Goal: Task Accomplishment & Management: Manage account settings

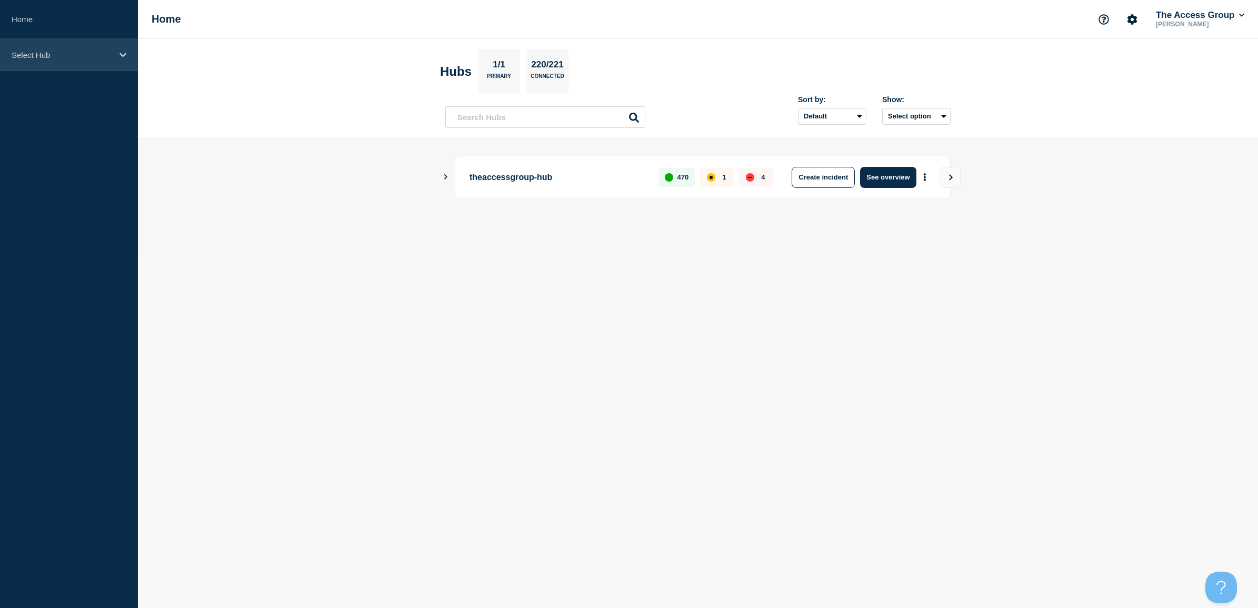
click at [45, 57] on p "Select Hub" at bounding box center [62, 55] width 101 height 9
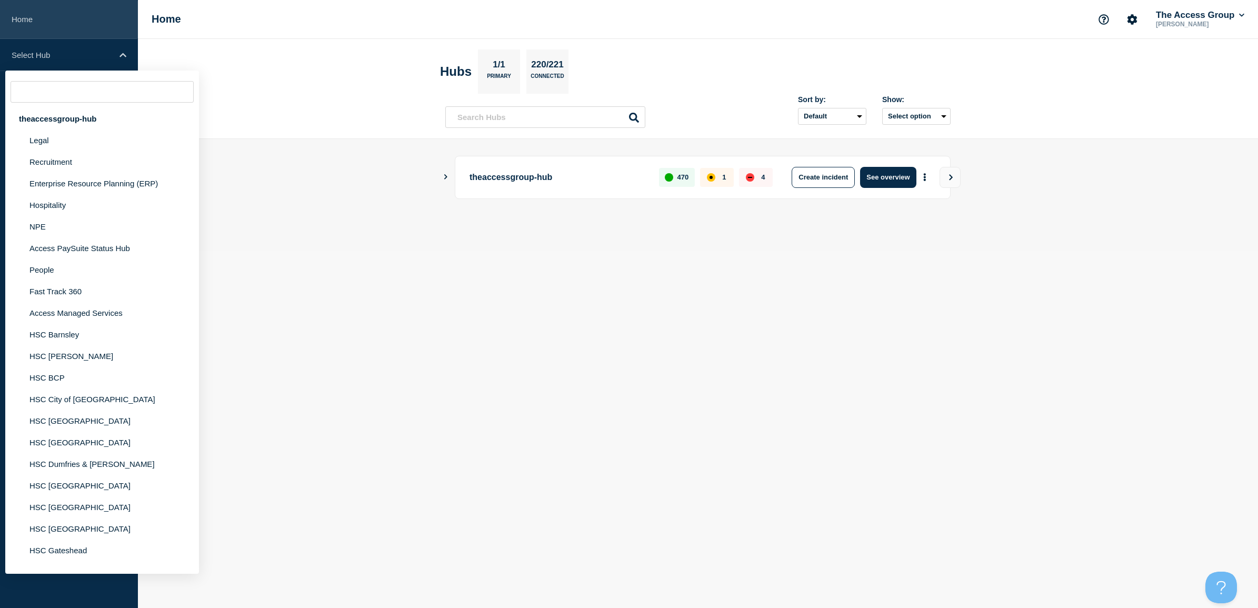
click at [86, 19] on link "Home" at bounding box center [69, 19] width 138 height 39
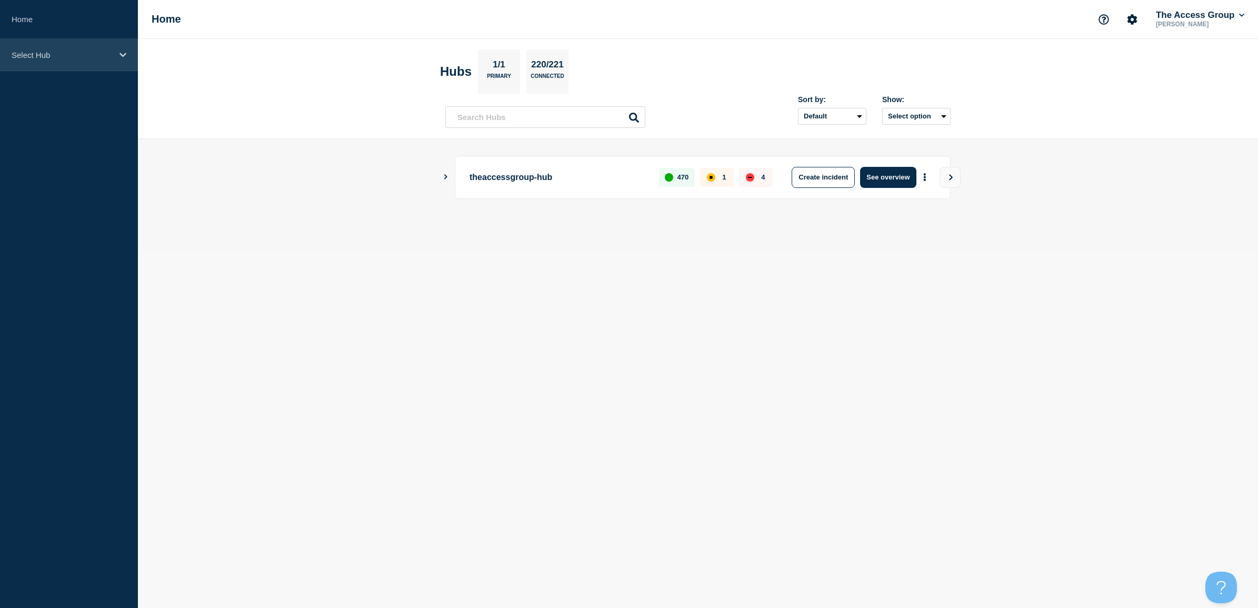
click at [87, 56] on p "Select Hub" at bounding box center [62, 55] width 101 height 9
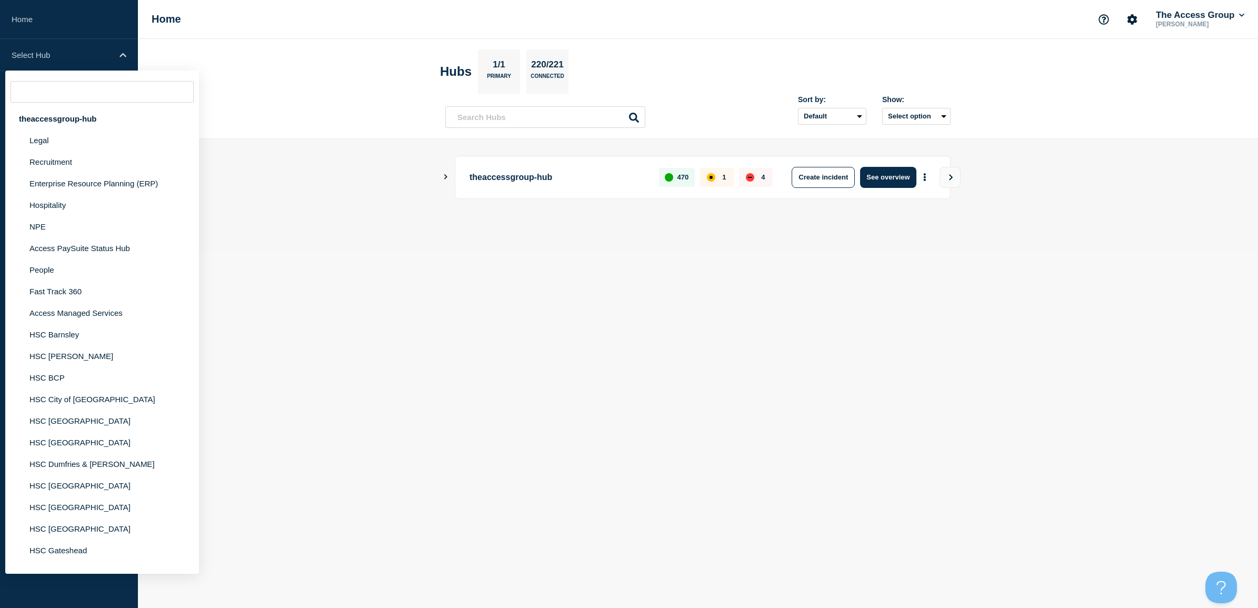
click at [85, 95] on input "text" at bounding box center [102, 92] width 183 height 22
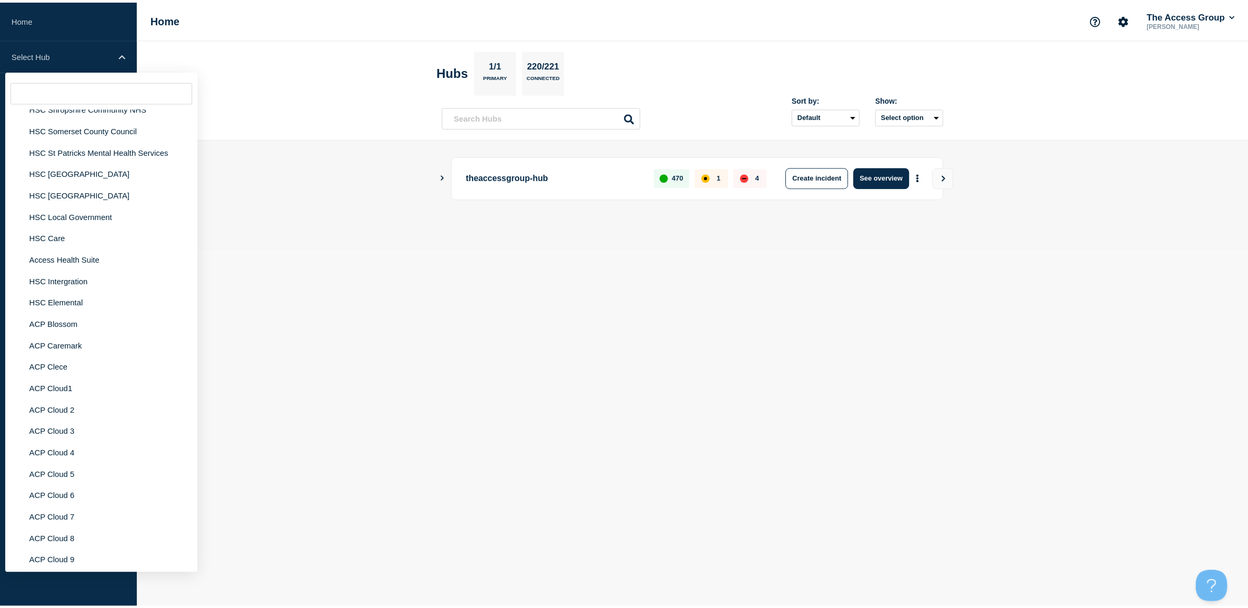
scroll to position [2960, 0]
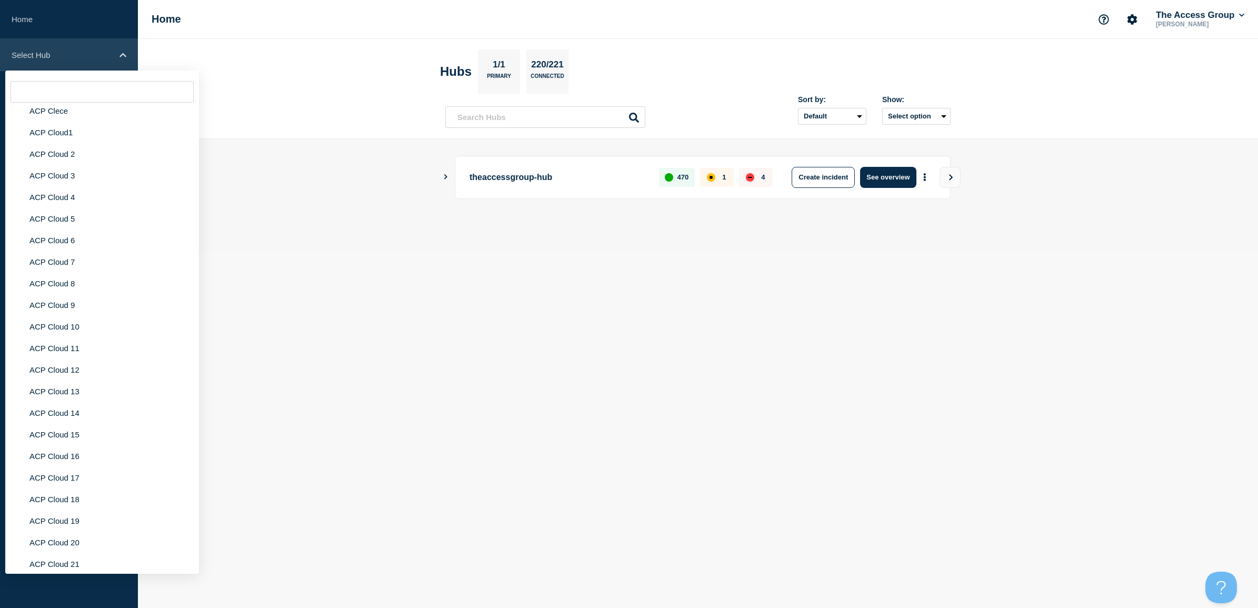
click at [56, 56] on p "Select Hub" at bounding box center [62, 55] width 101 height 9
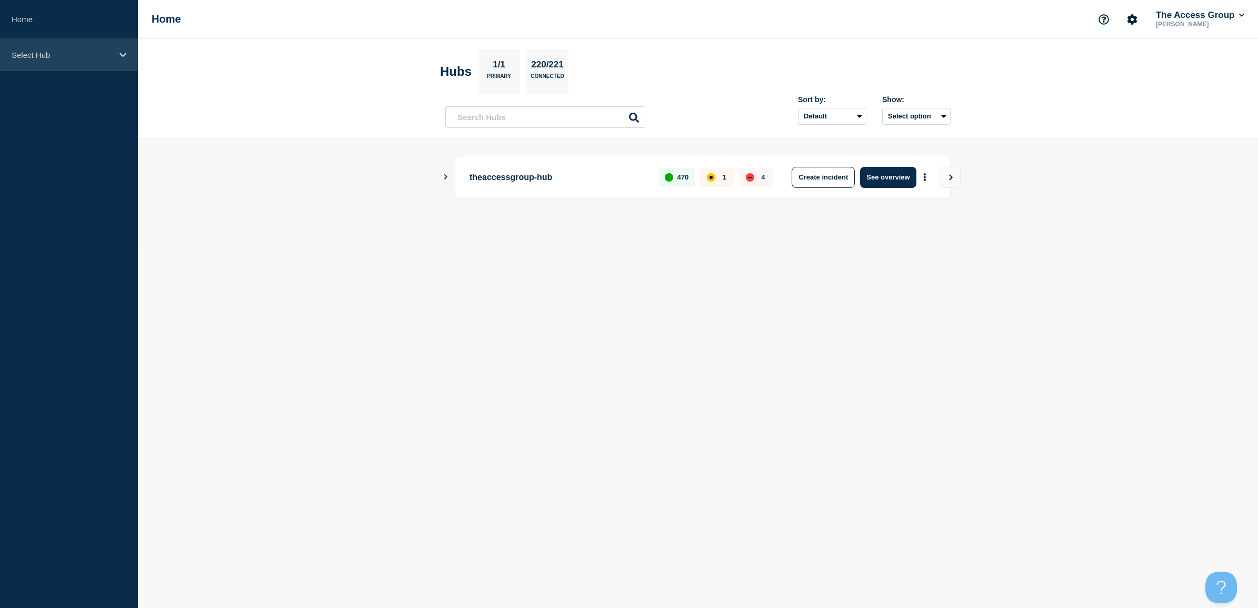
click at [48, 56] on p "Select Hub" at bounding box center [62, 55] width 101 height 9
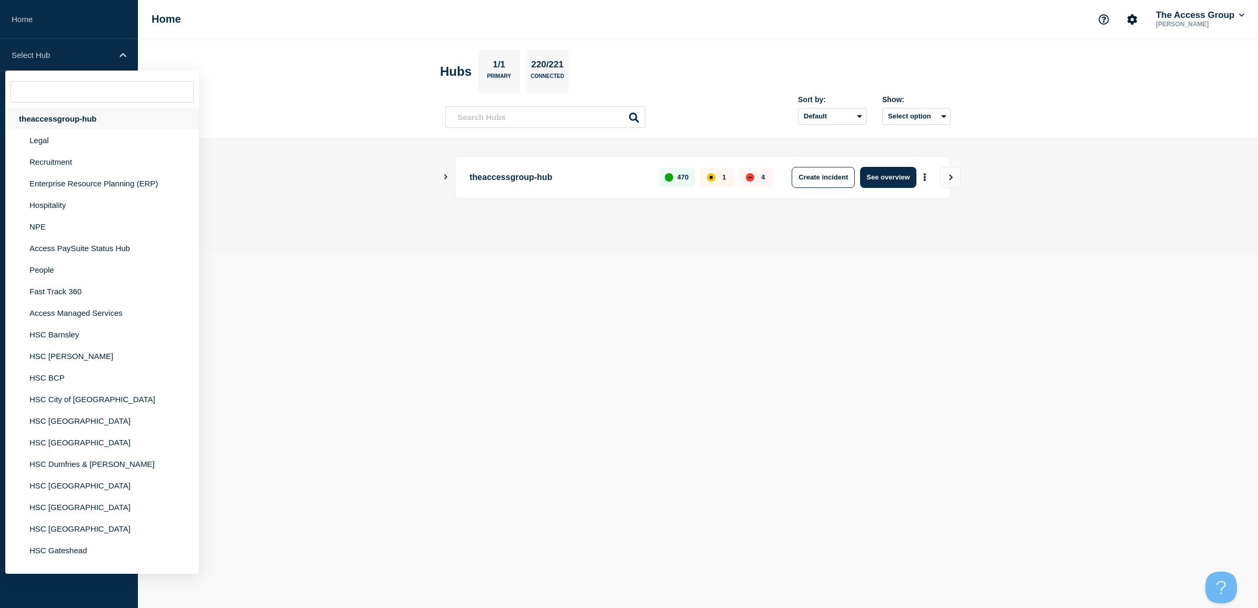
click at [47, 114] on div "theaccessgroup-hub" at bounding box center [102, 119] width 194 height 22
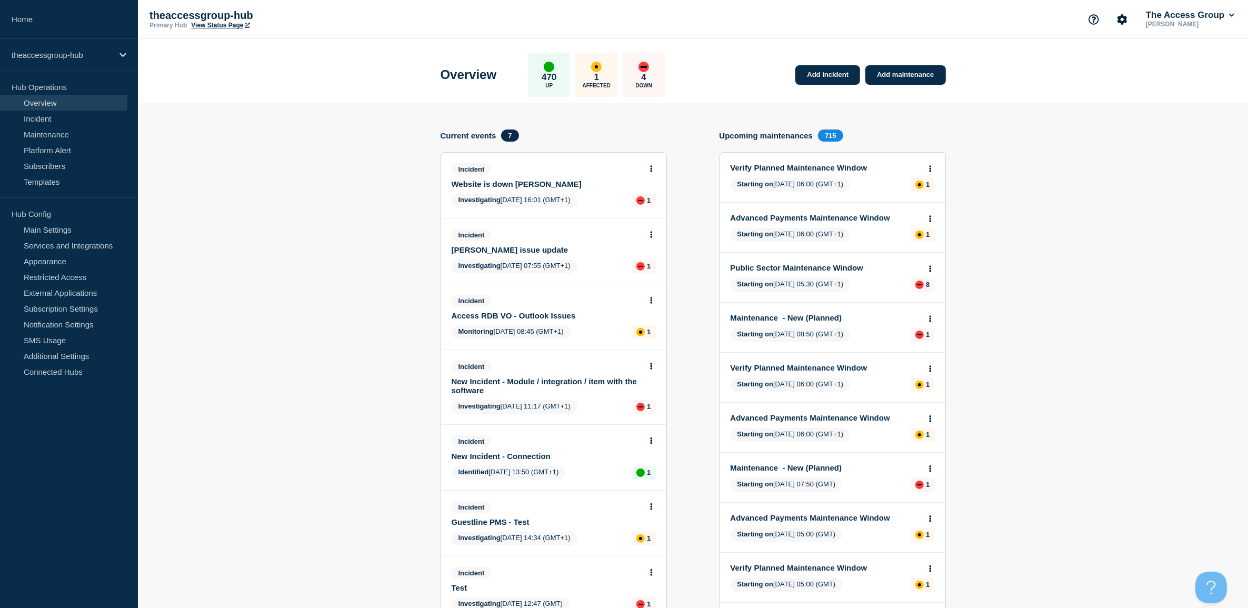
click at [650, 165] on icon at bounding box center [651, 168] width 3 height 7
click at [648, 204] on link "Update incident" at bounding box center [650, 207] width 51 height 8
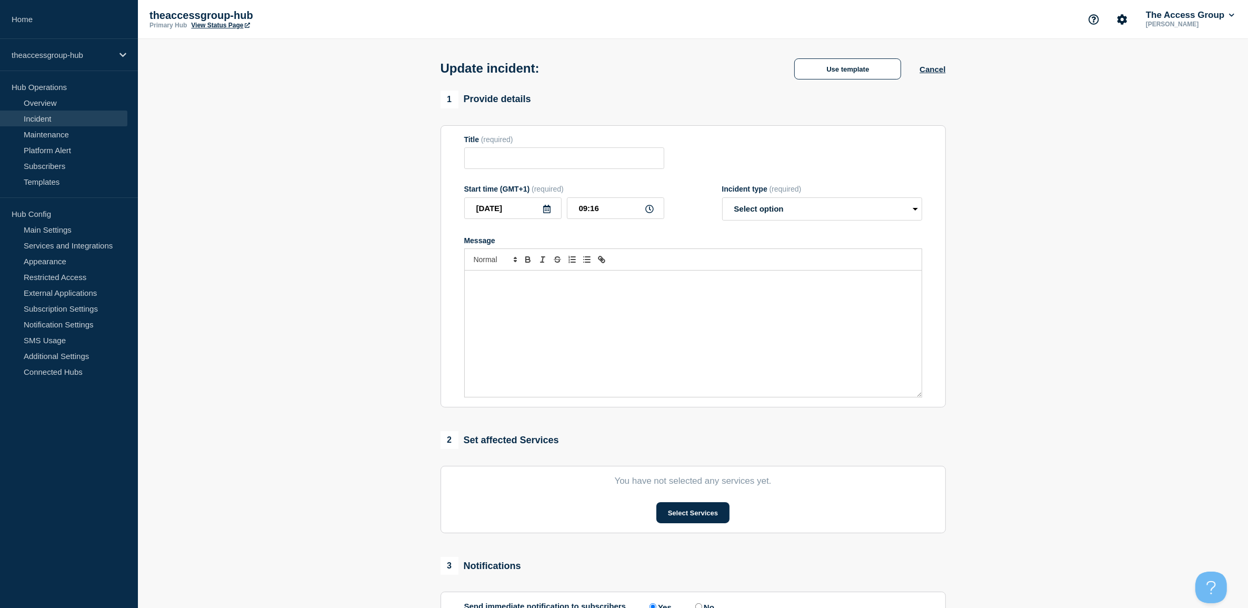
type input "Website is down [PERSON_NAME]"
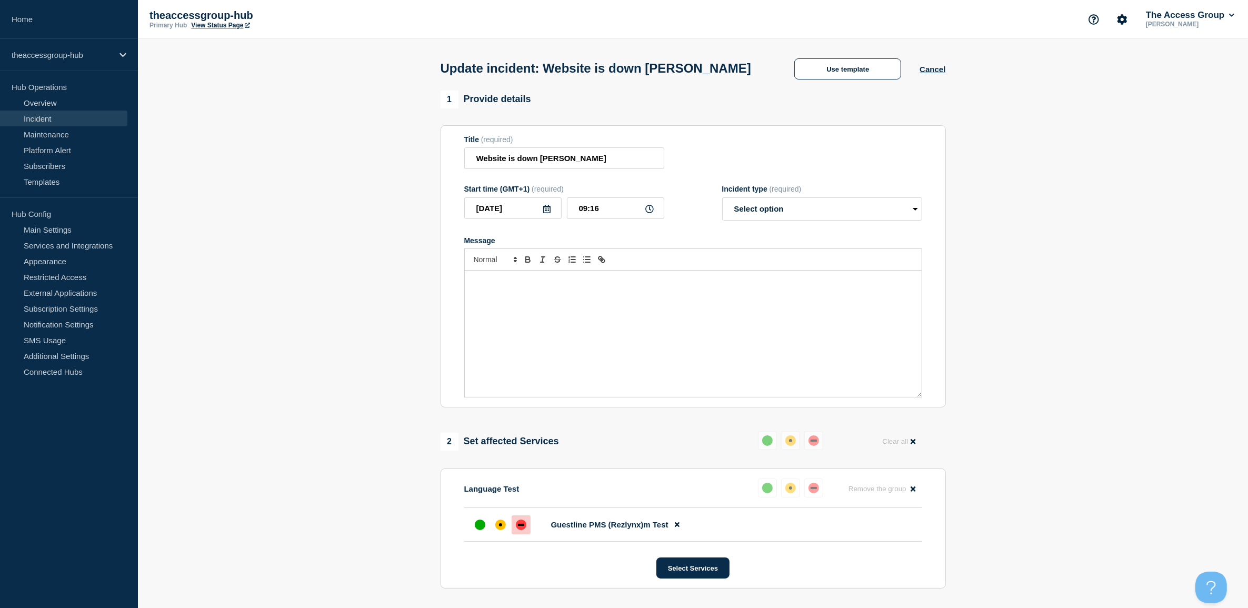
scroll to position [247, 0]
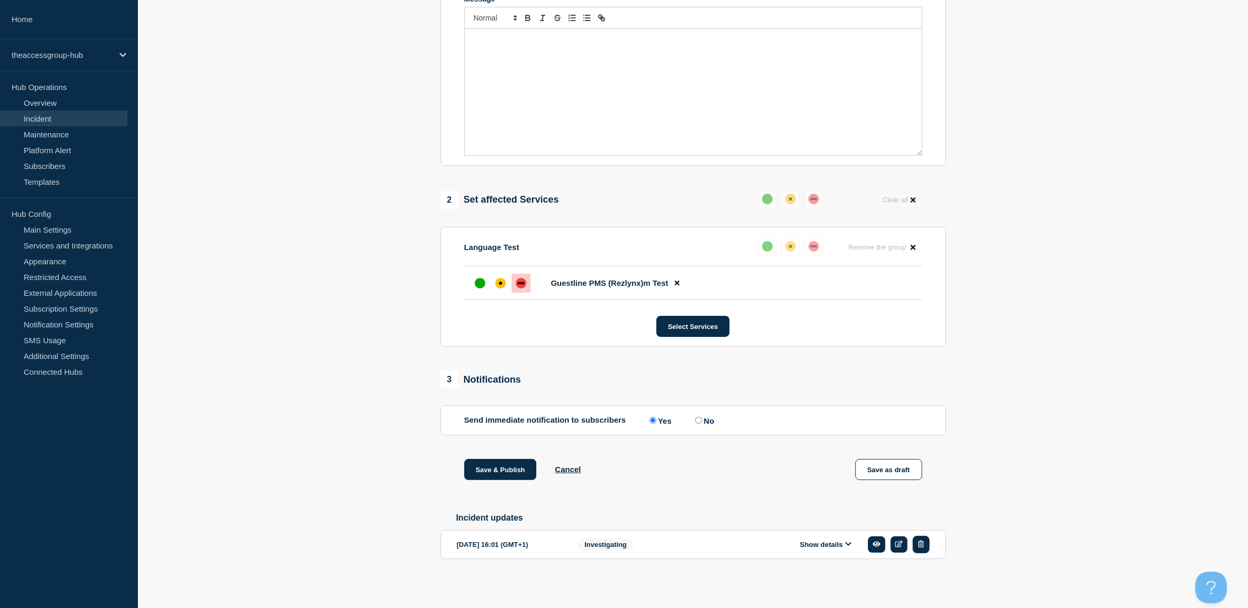
click at [918, 545] on icon "button" at bounding box center [921, 544] width 6 height 7
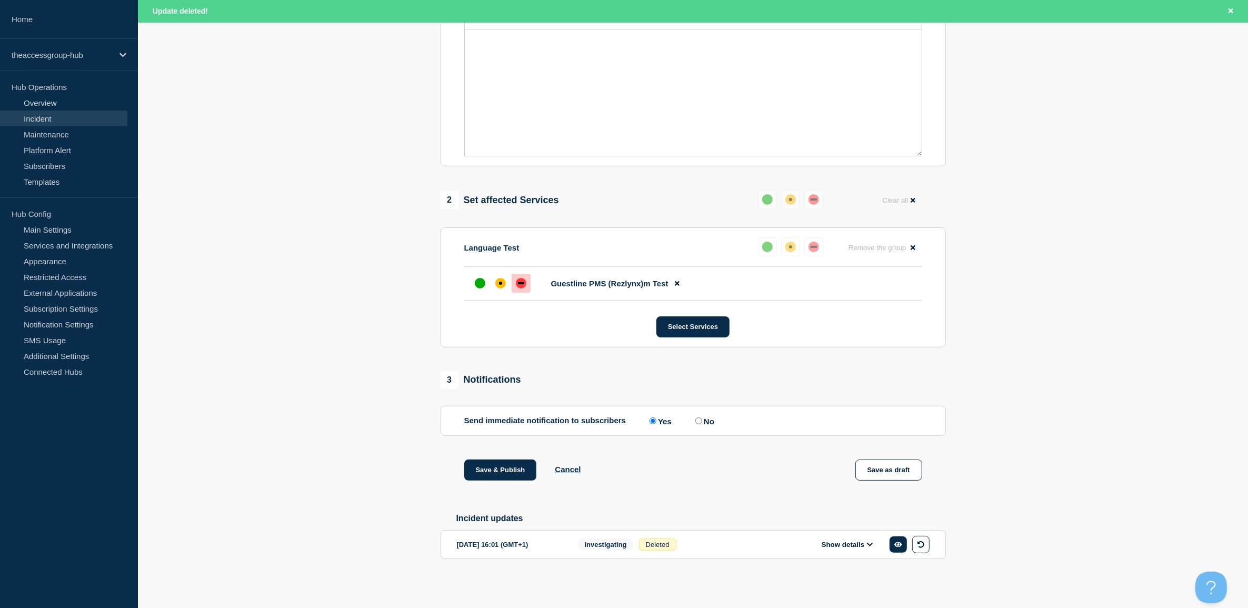
click at [48, 117] on link "Incident" at bounding box center [63, 119] width 127 height 16
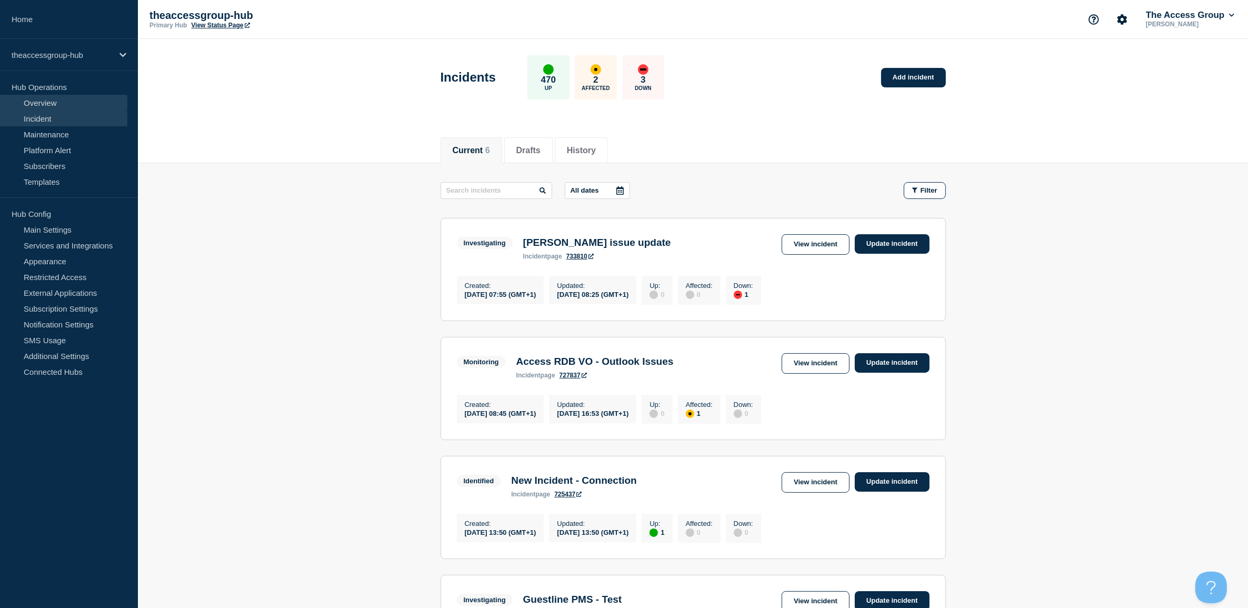
click at [41, 105] on link "Overview" at bounding box center [63, 103] width 127 height 16
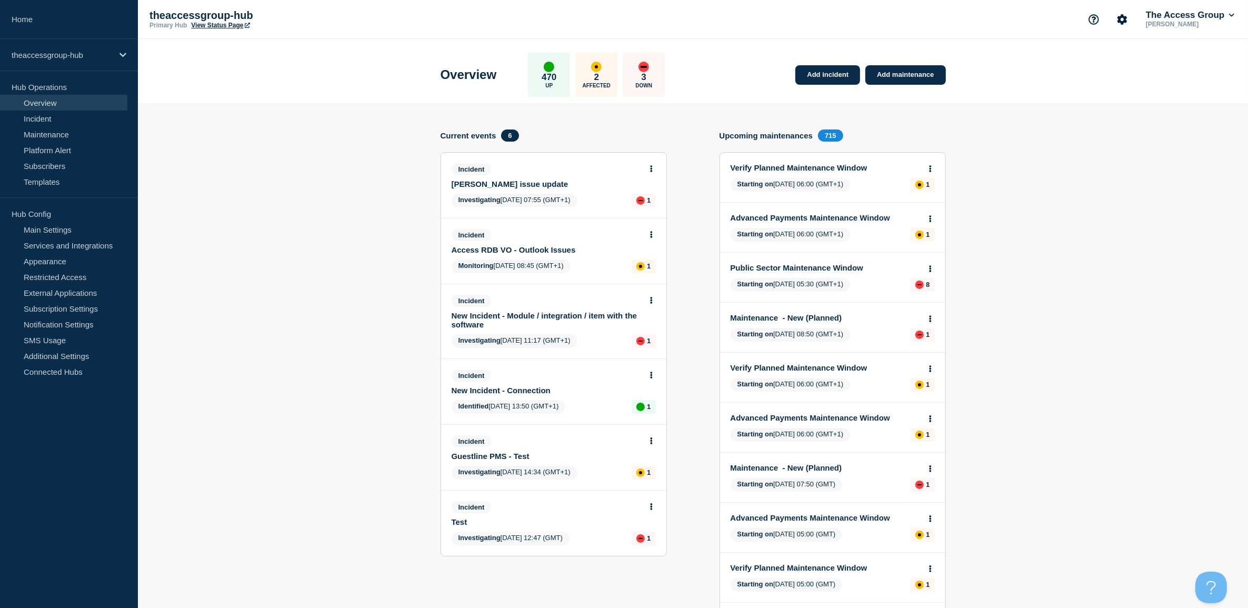
click at [469, 181] on link "[PERSON_NAME] issue update" at bounding box center [547, 183] width 190 height 9
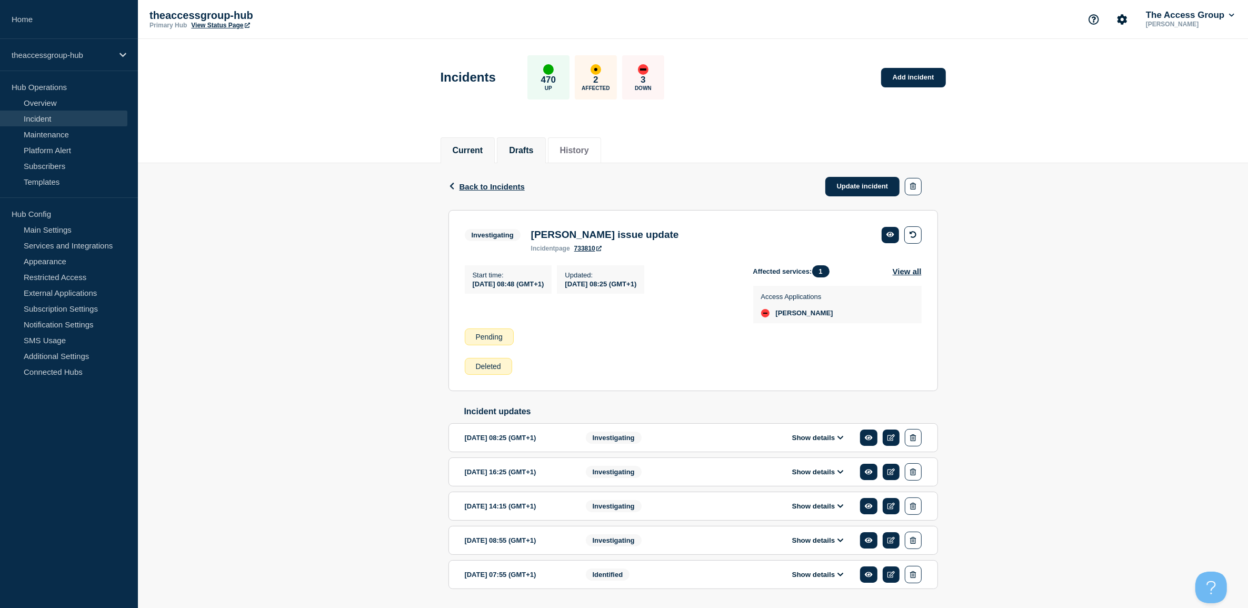
click at [532, 154] on button "Drafts" at bounding box center [521, 150] width 24 height 9
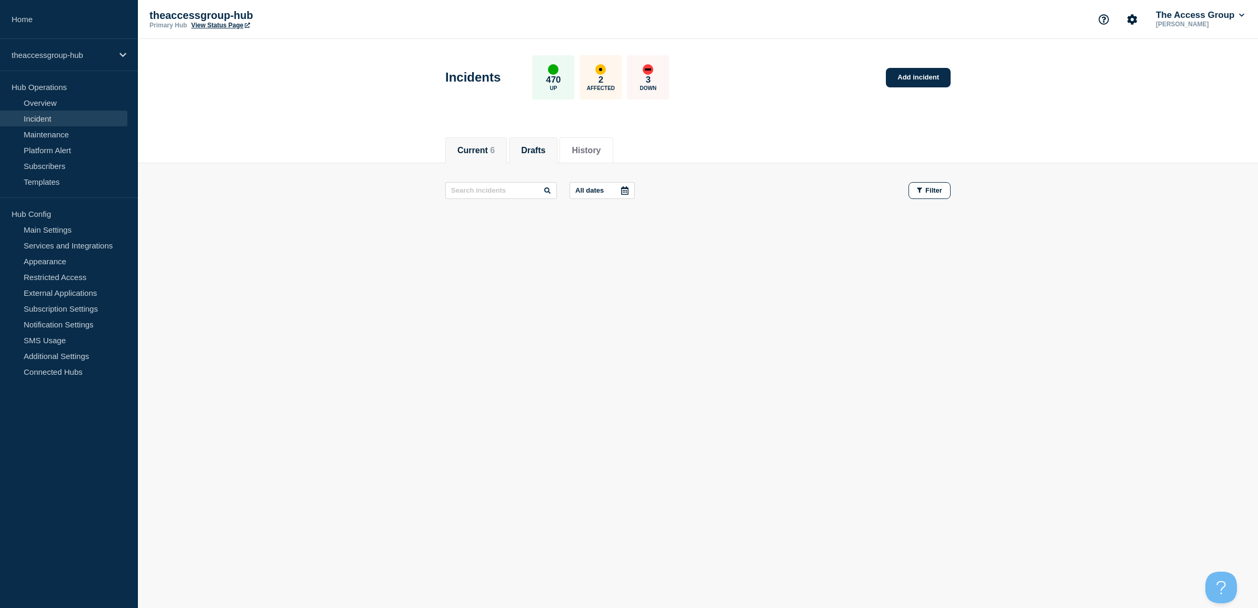
click at [483, 148] on button "Current 6" at bounding box center [475, 150] width 37 height 9
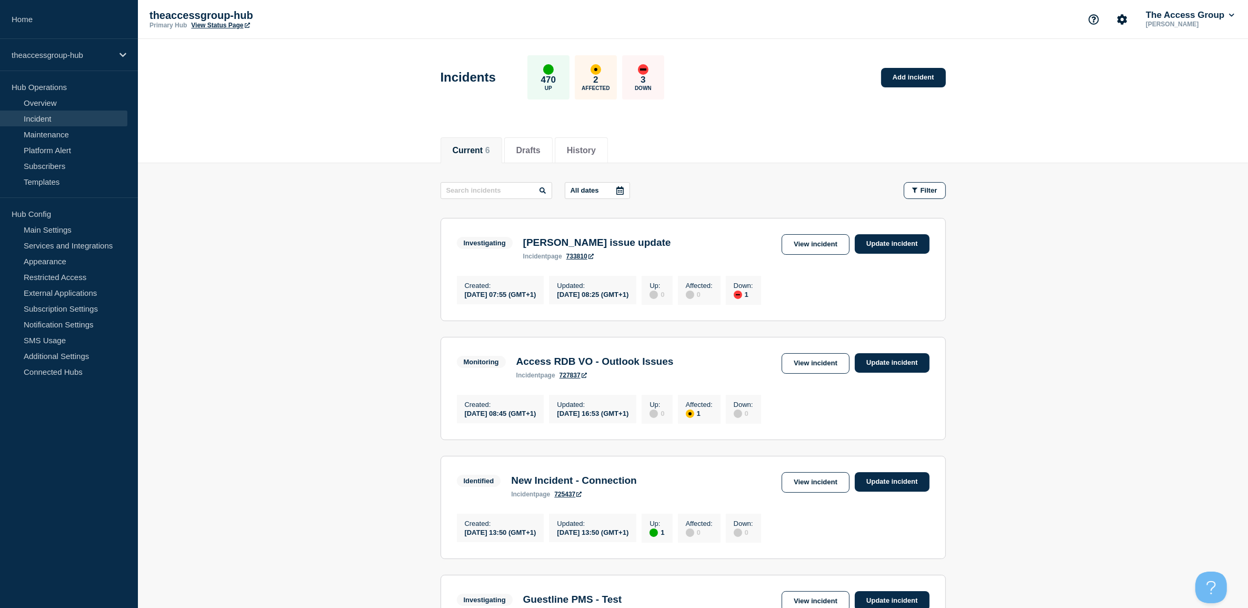
click at [582, 258] on link "733810" at bounding box center [579, 256] width 27 height 7
click at [228, 23] on link "View Status Page" at bounding box center [220, 25] width 58 height 7
click at [113, 61] on div "theaccessgroup-hub" at bounding box center [69, 55] width 138 height 32
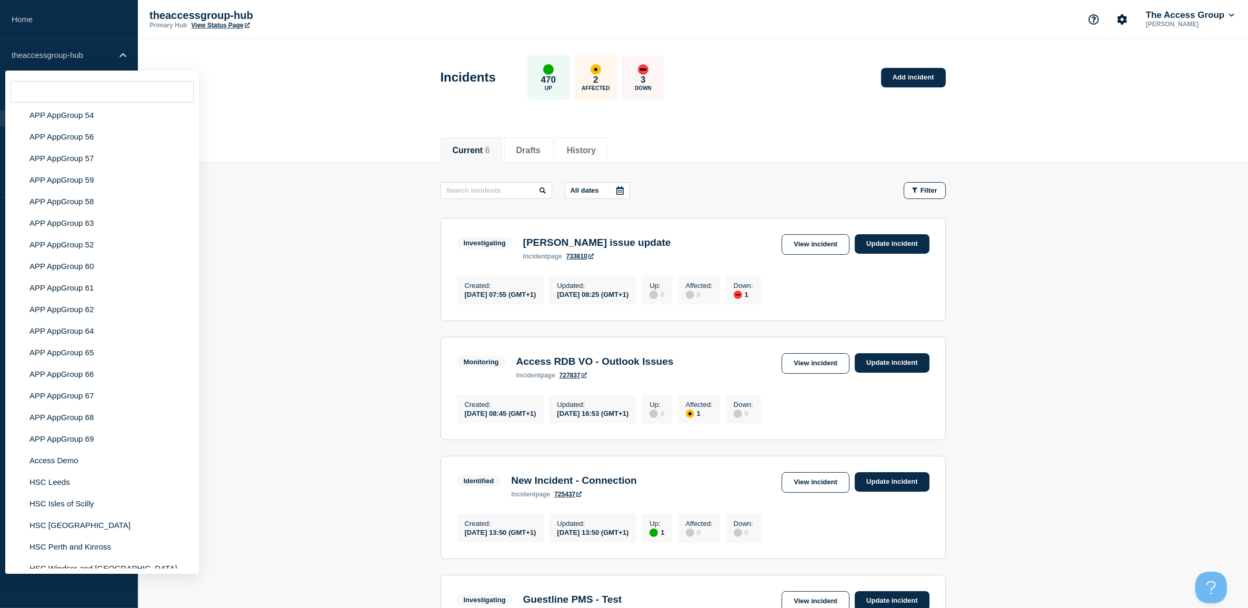
scroll to position [4383, 0]
